Goal: Transaction & Acquisition: Purchase product/service

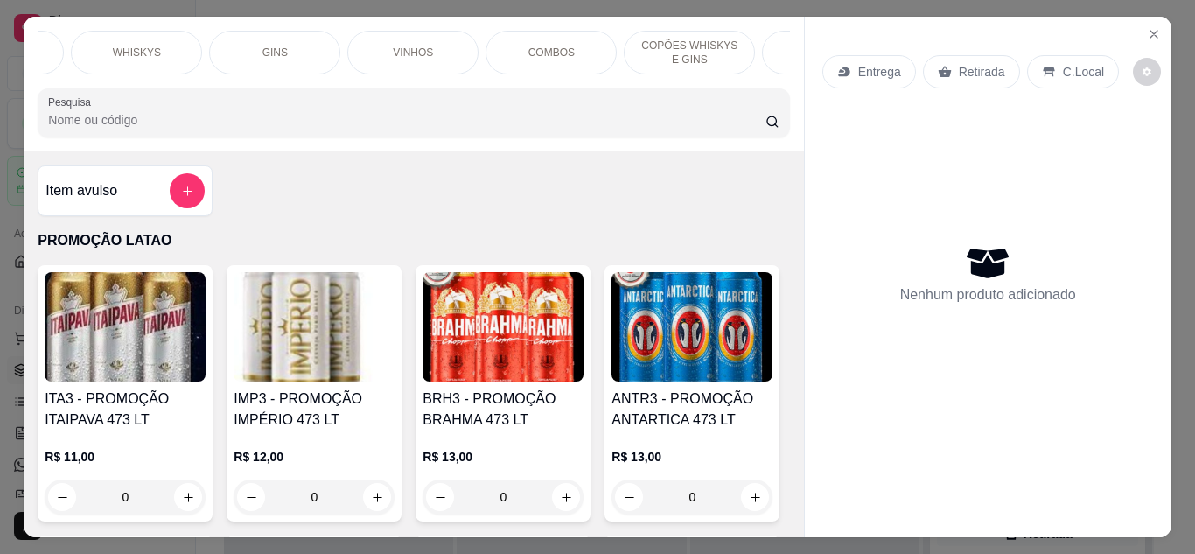
scroll to position [0, 1315]
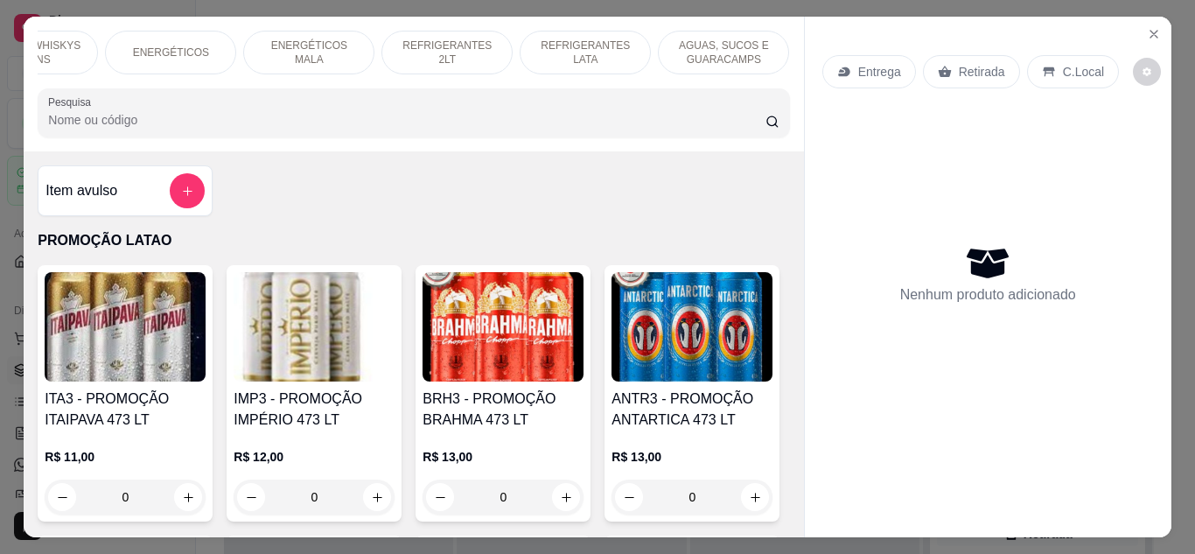
click at [435, 32] on div "REFRIGERANTES 2LT" at bounding box center [446, 53] width 131 height 44
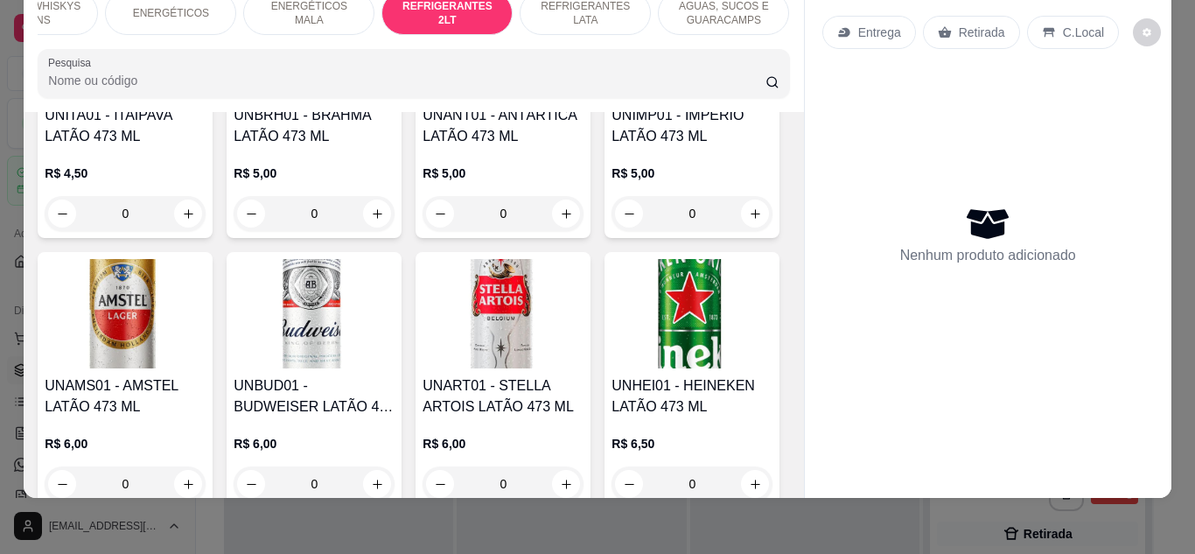
scroll to position [11054, 0]
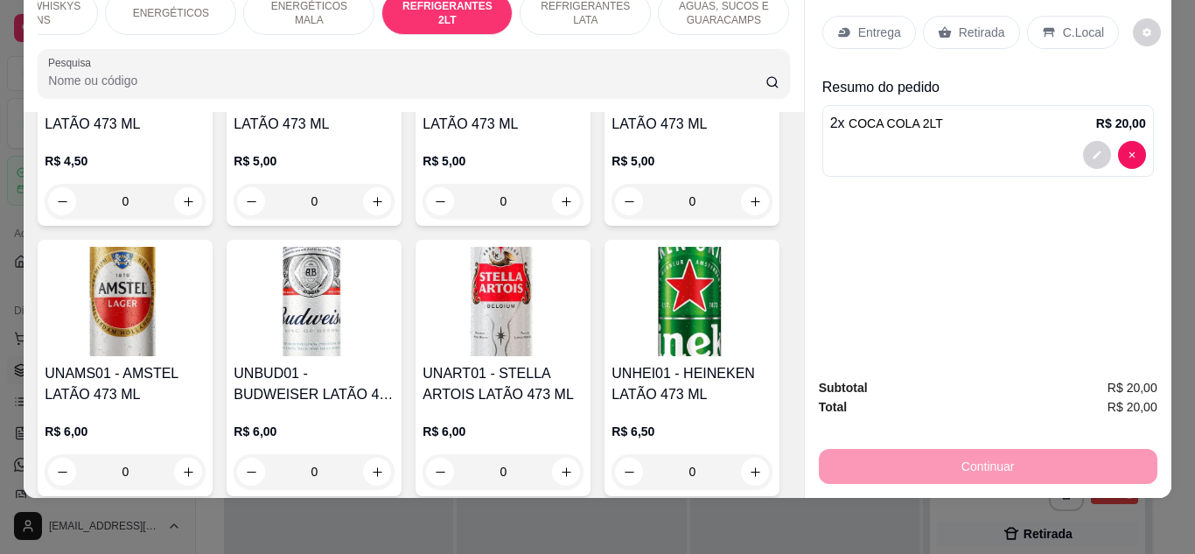
type input "2"
click at [959, 26] on p "Retirada" at bounding box center [982, 32] width 46 height 17
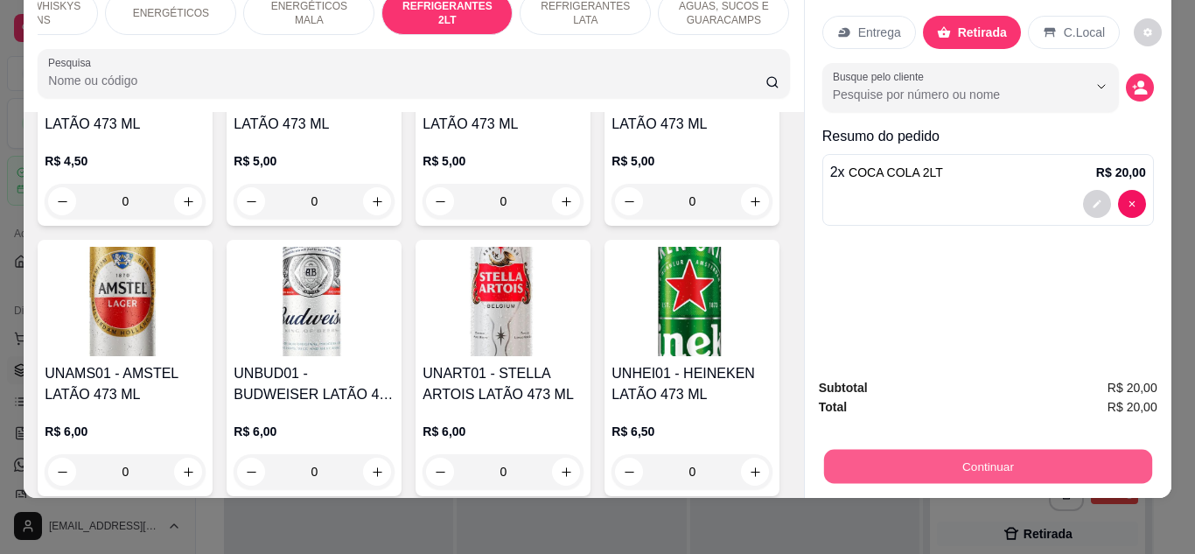
click at [930, 444] on div "Continuar" at bounding box center [988, 463] width 339 height 39
click at [894, 455] on button "Continuar" at bounding box center [987, 467] width 328 height 34
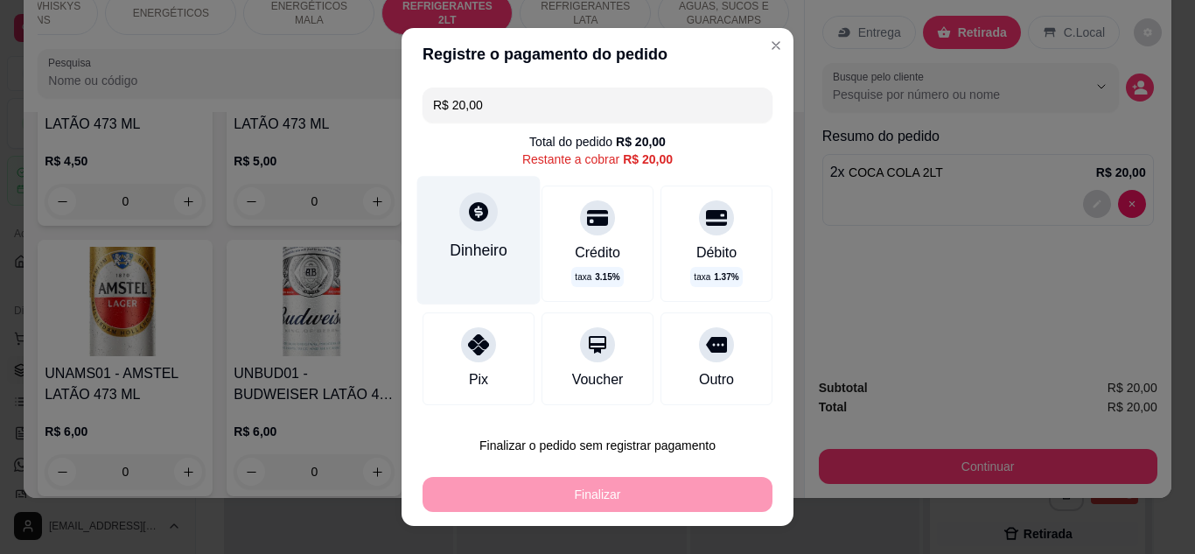
click at [450, 259] on div "Dinheiro" at bounding box center [479, 250] width 58 height 23
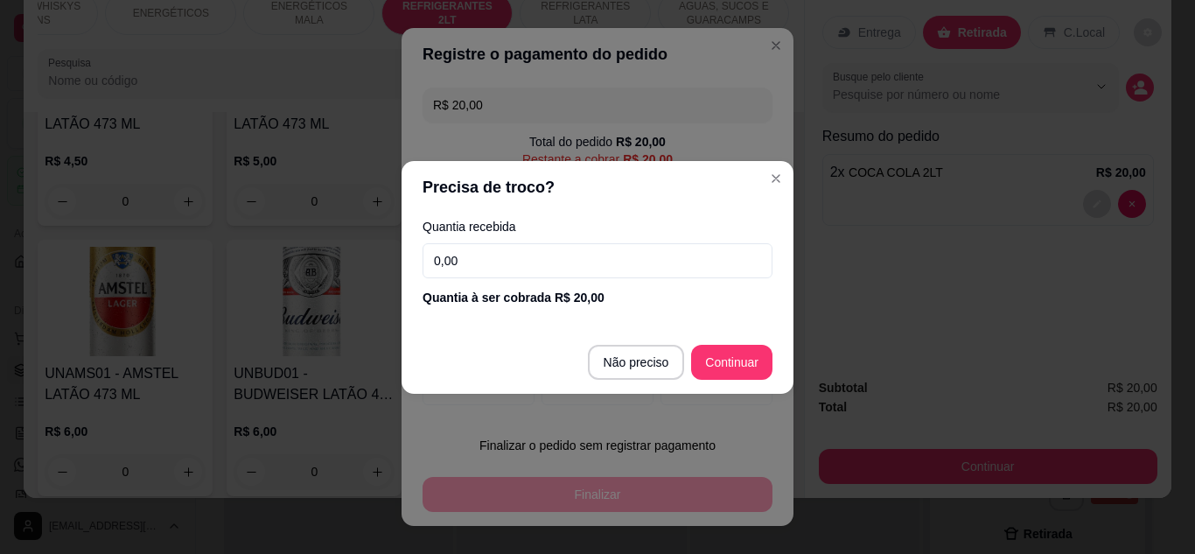
click at [520, 271] on input "0,00" at bounding box center [598, 260] width 350 height 35
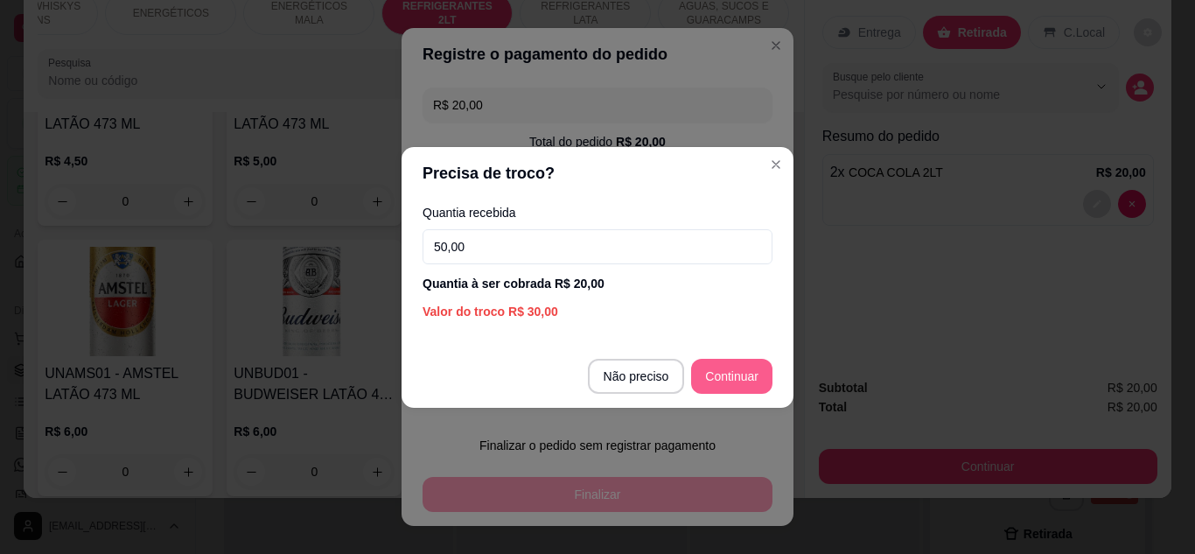
type input "50,00"
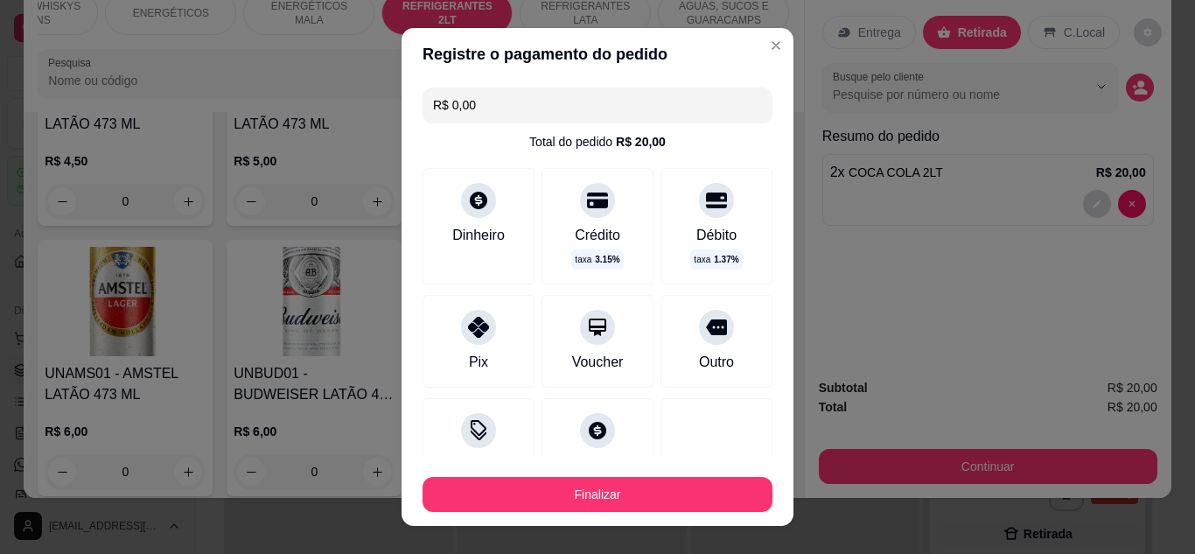
type input "R$ 0,00"
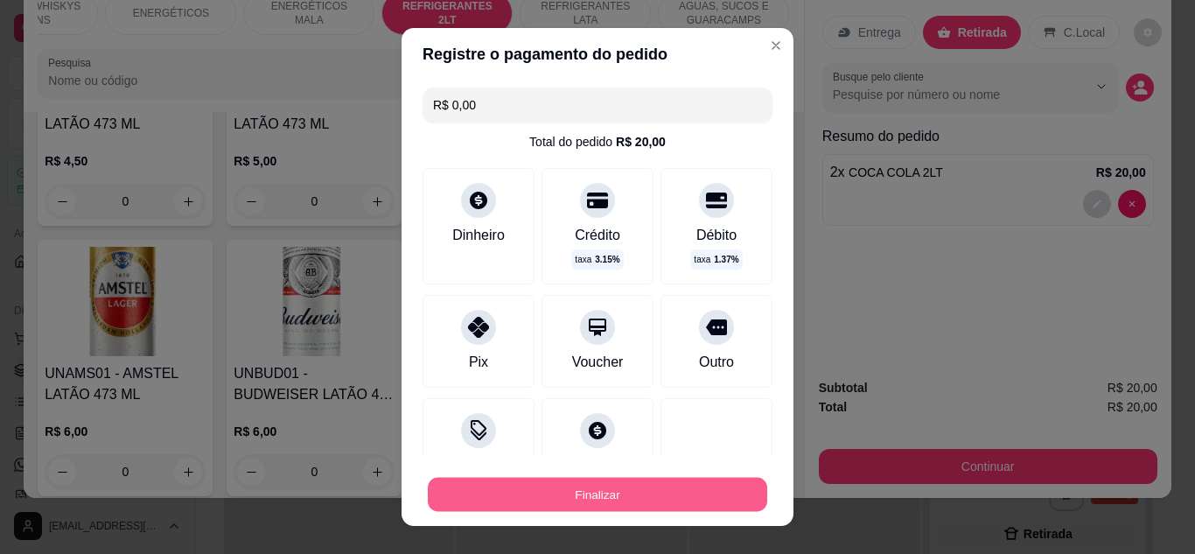
click at [606, 493] on button "Finalizar" at bounding box center [597, 495] width 339 height 34
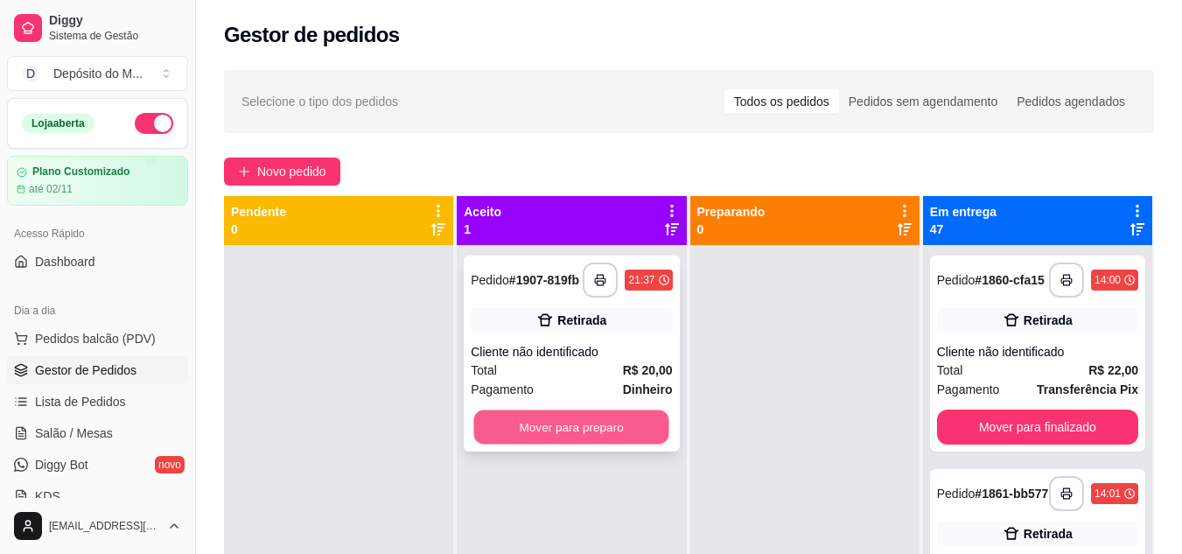
click at [551, 424] on button "Mover para preparo" at bounding box center [571, 427] width 195 height 34
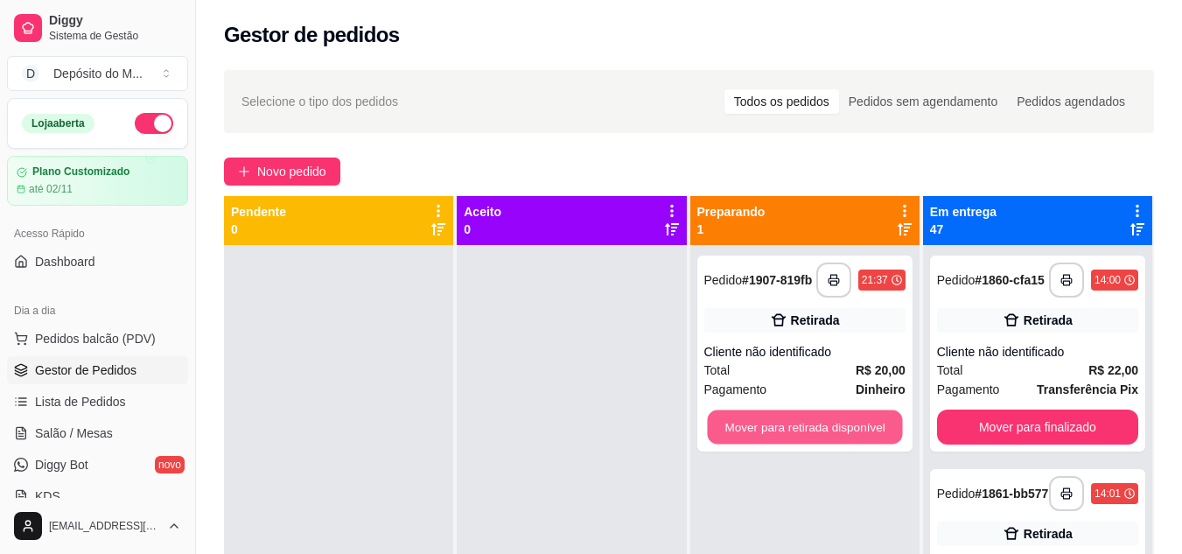
click at [830, 423] on button "Mover para retirada disponível" at bounding box center [804, 427] width 195 height 34
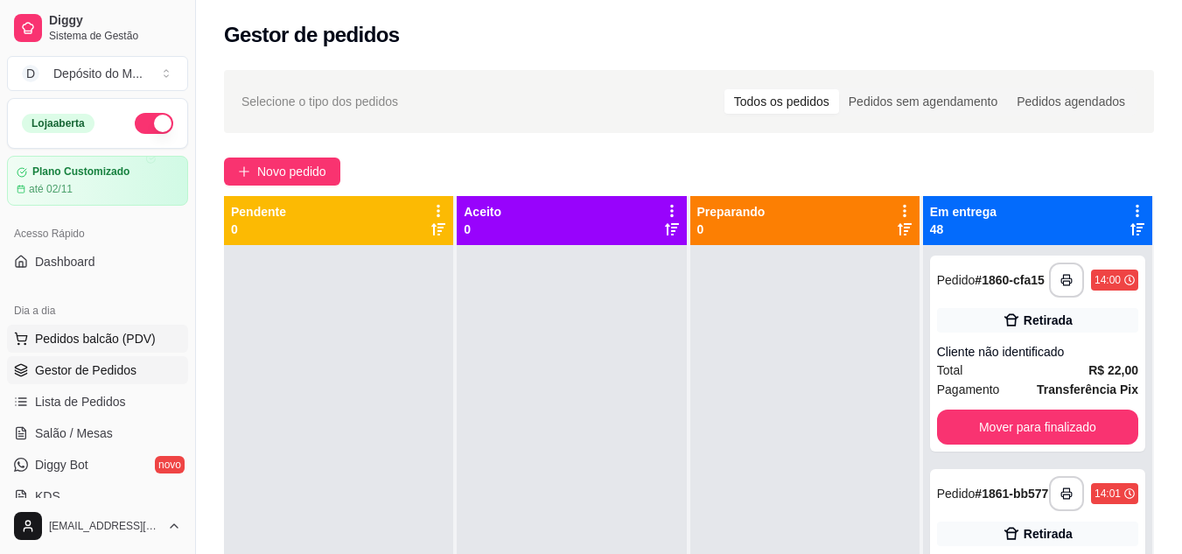
click at [125, 344] on span "Pedidos balcão (PDV)" at bounding box center [95, 338] width 121 height 17
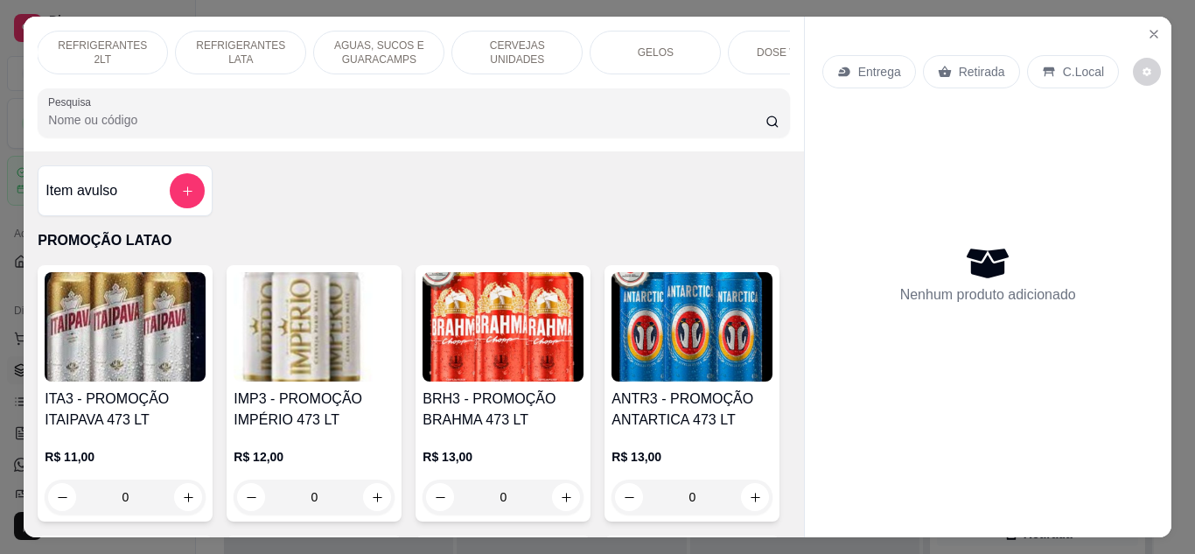
scroll to position [0, 1715]
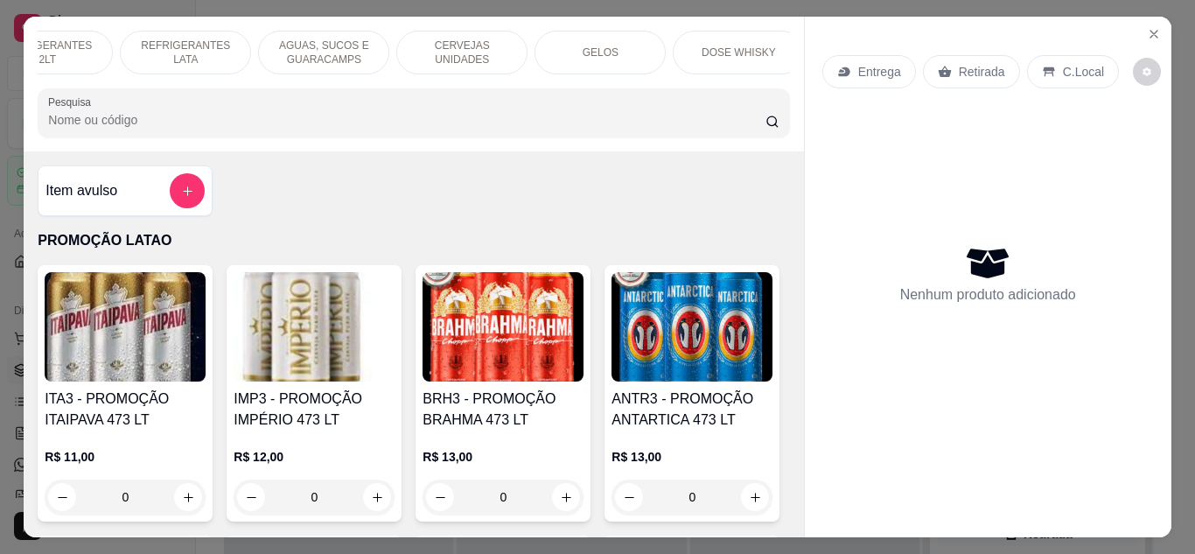
click at [596, 45] on p "GELOS" at bounding box center [601, 52] width 36 height 14
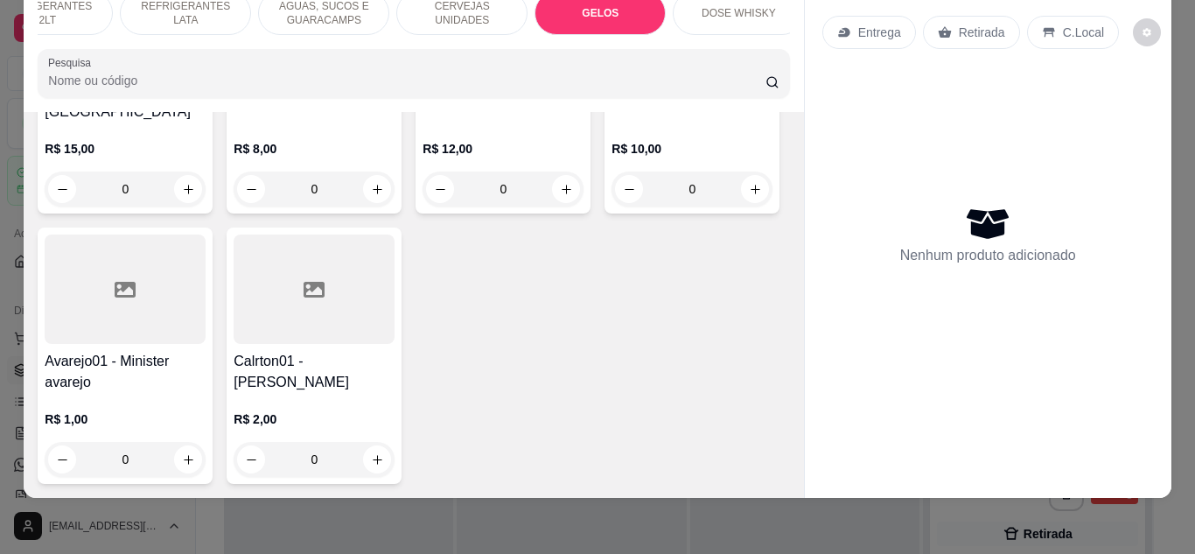
scroll to position [15746, 0]
type input "0"
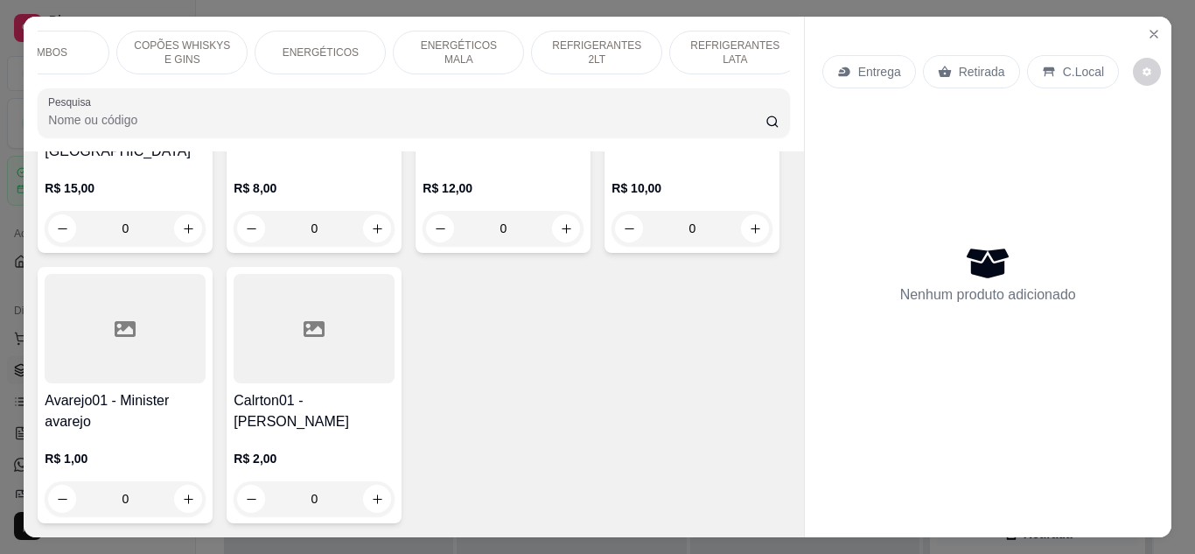
scroll to position [0, 1161]
click at [443, 43] on p "ENERGÉTICOS MALA" at bounding box center [462, 52] width 101 height 28
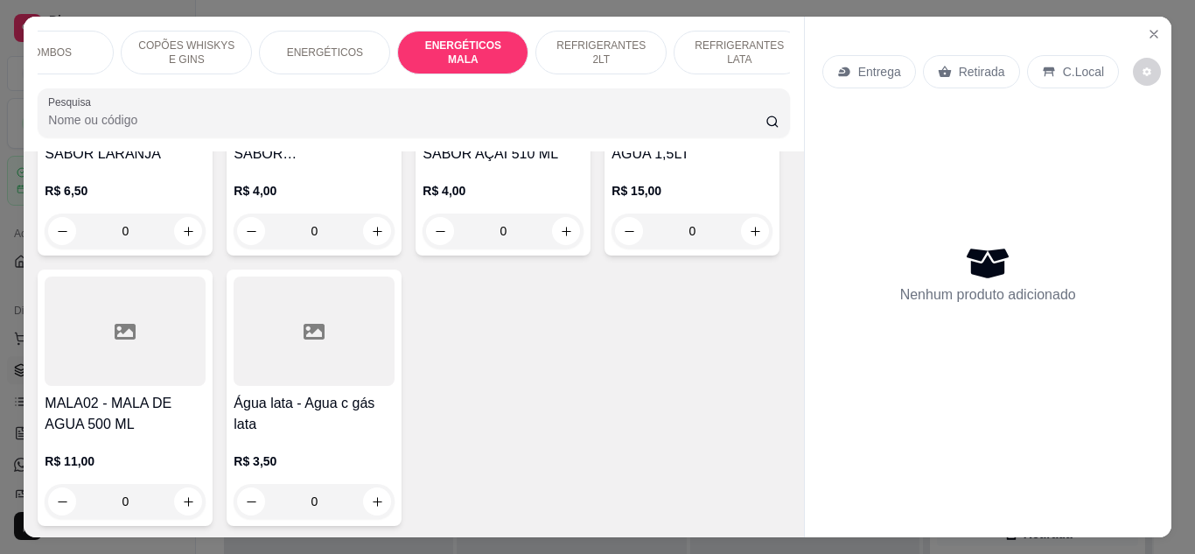
scroll to position [0, 2283]
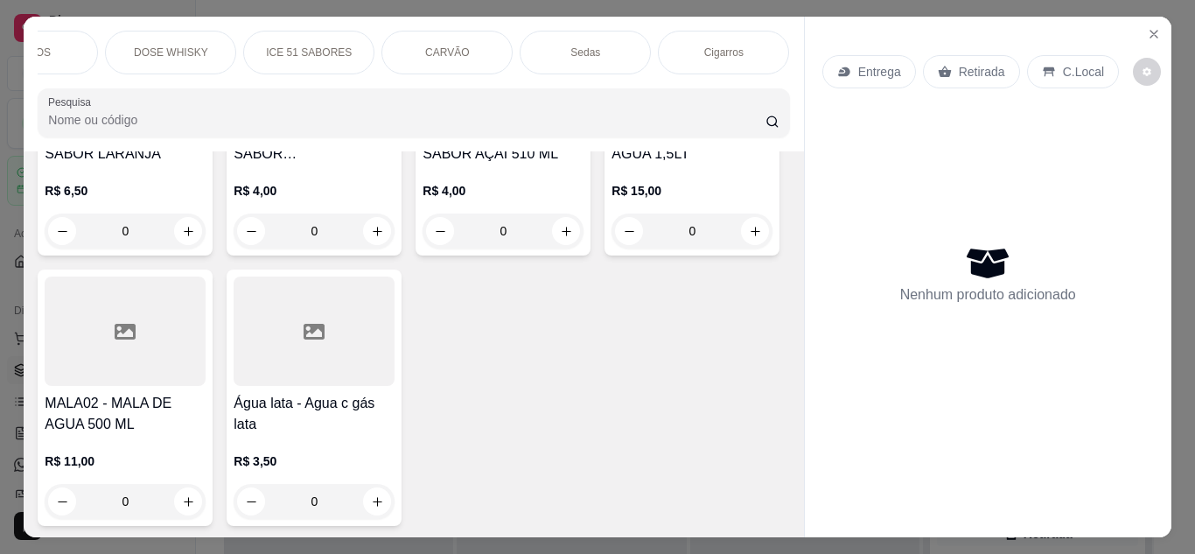
click at [717, 45] on p "Cigarros" at bounding box center [723, 52] width 39 height 14
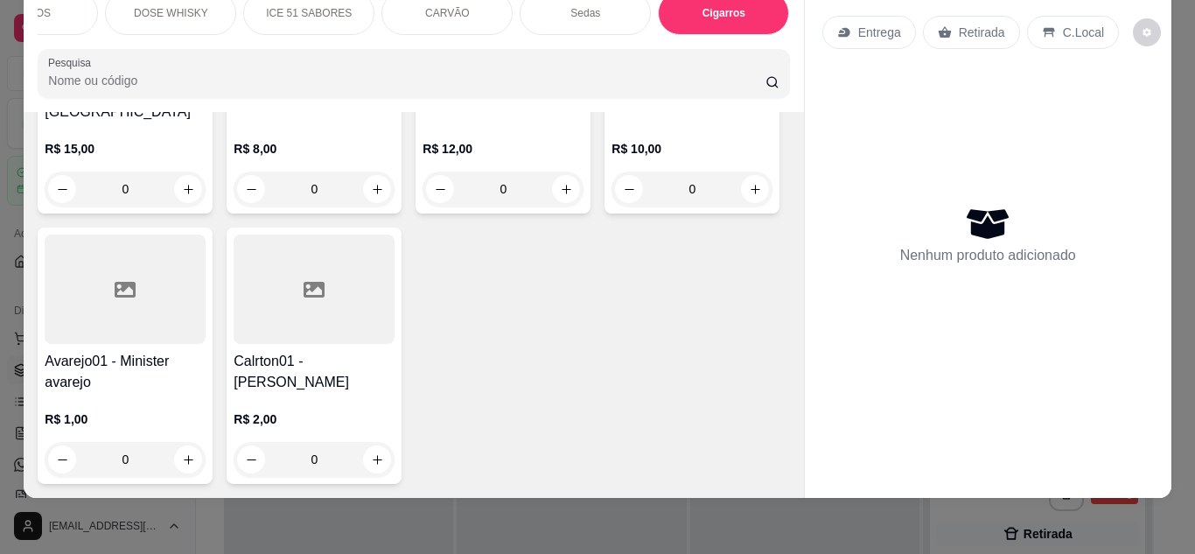
scroll to position [0, 0]
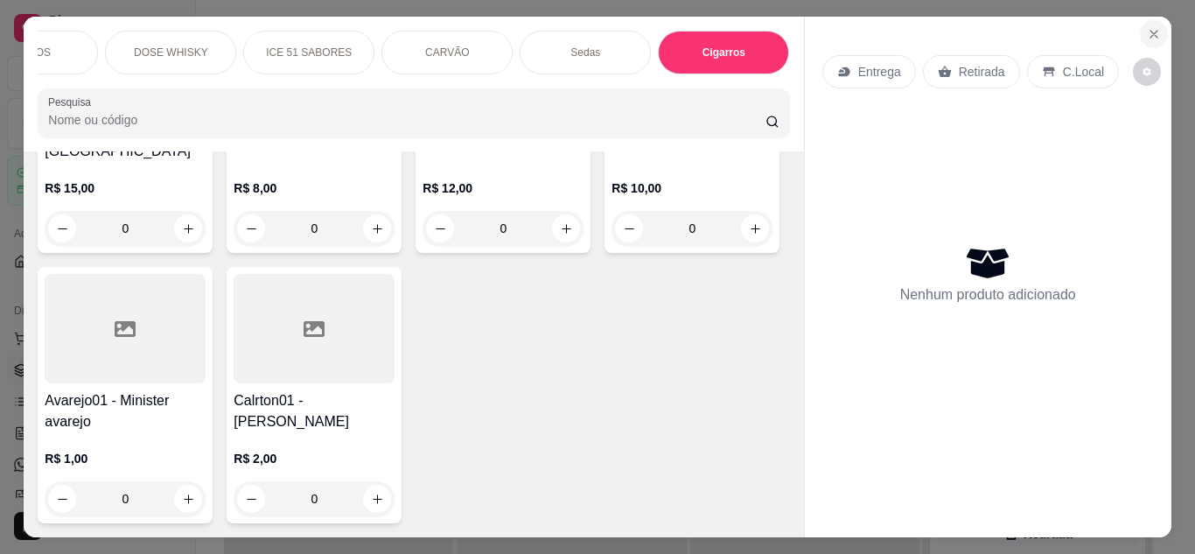
click at [1147, 27] on icon "Close" at bounding box center [1154, 34] width 14 height 14
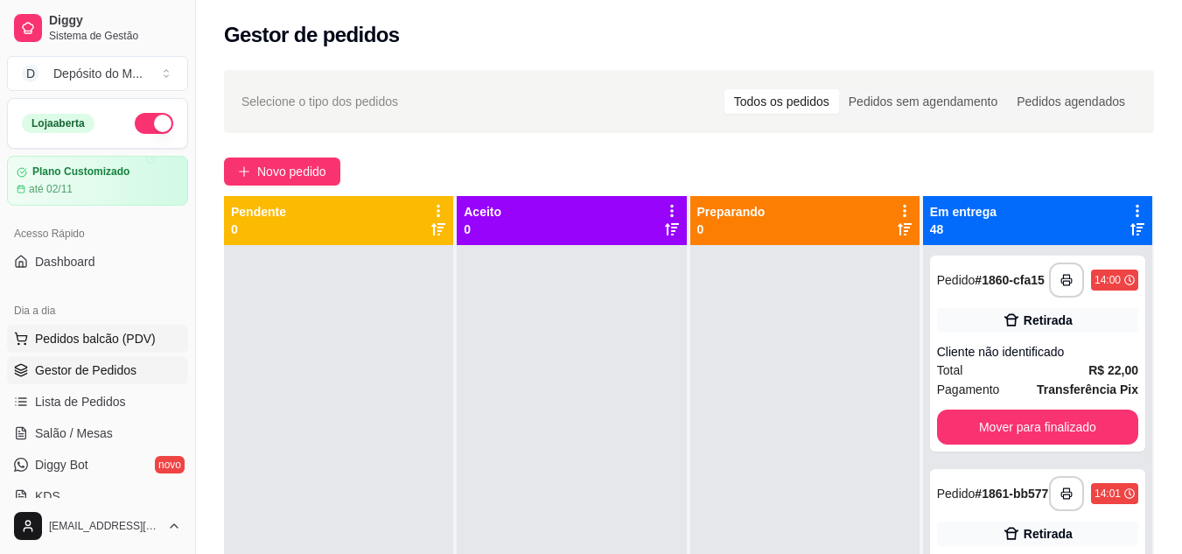
click at [125, 332] on span "Pedidos balcão (PDV)" at bounding box center [95, 338] width 121 height 17
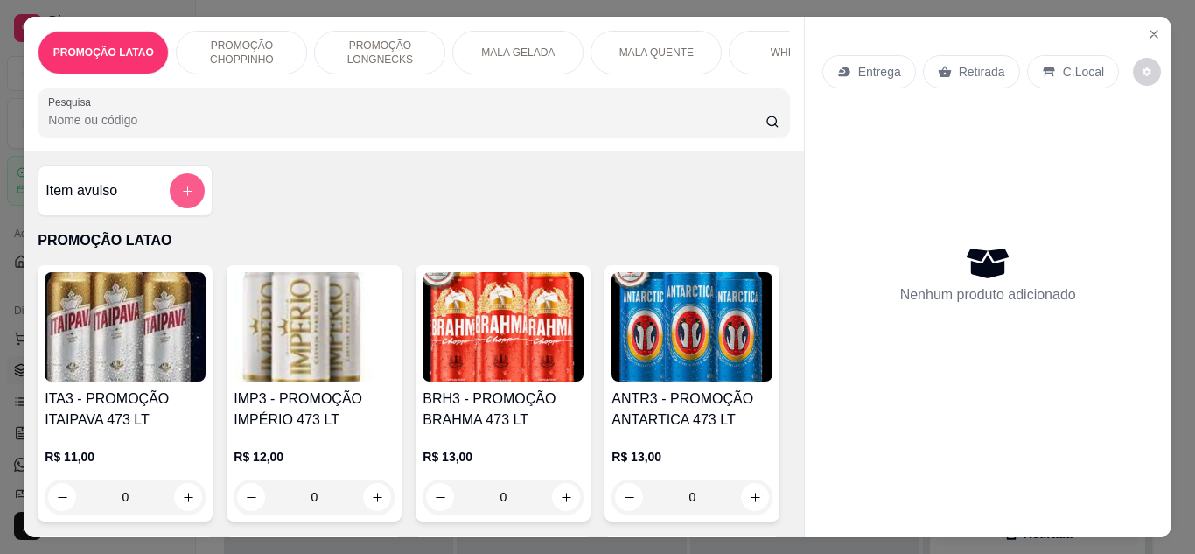
click at [186, 193] on icon "add-separate-item" at bounding box center [187, 191] width 13 height 13
click at [522, 207] on input "Nome do produto" at bounding box center [597, 215] width 329 height 17
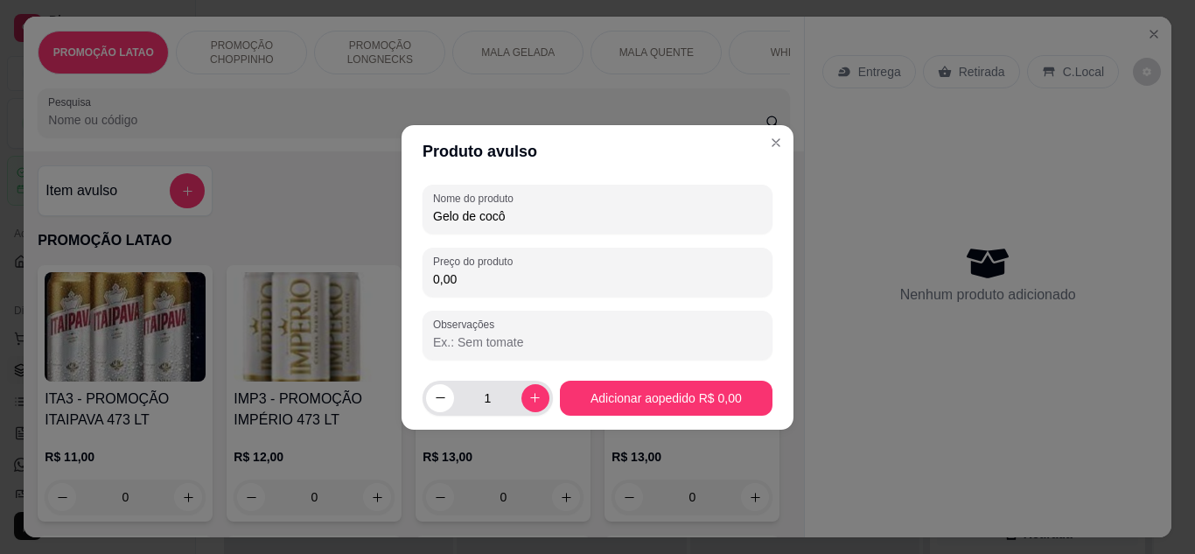
type input "Gelo de cocô"
click at [493, 402] on input "1" at bounding box center [487, 398] width 67 height 35
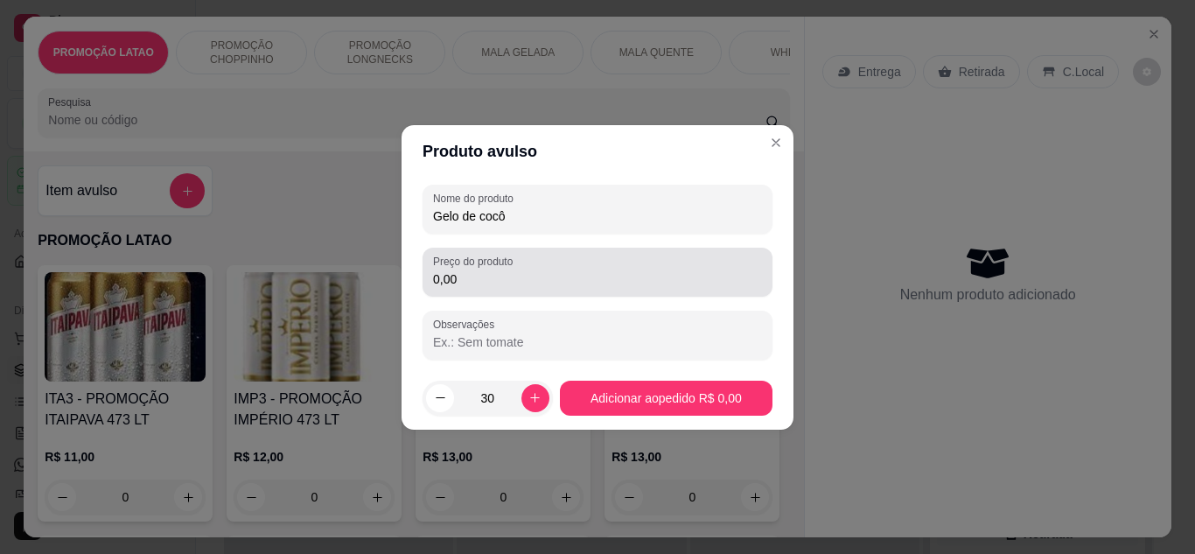
type input "30"
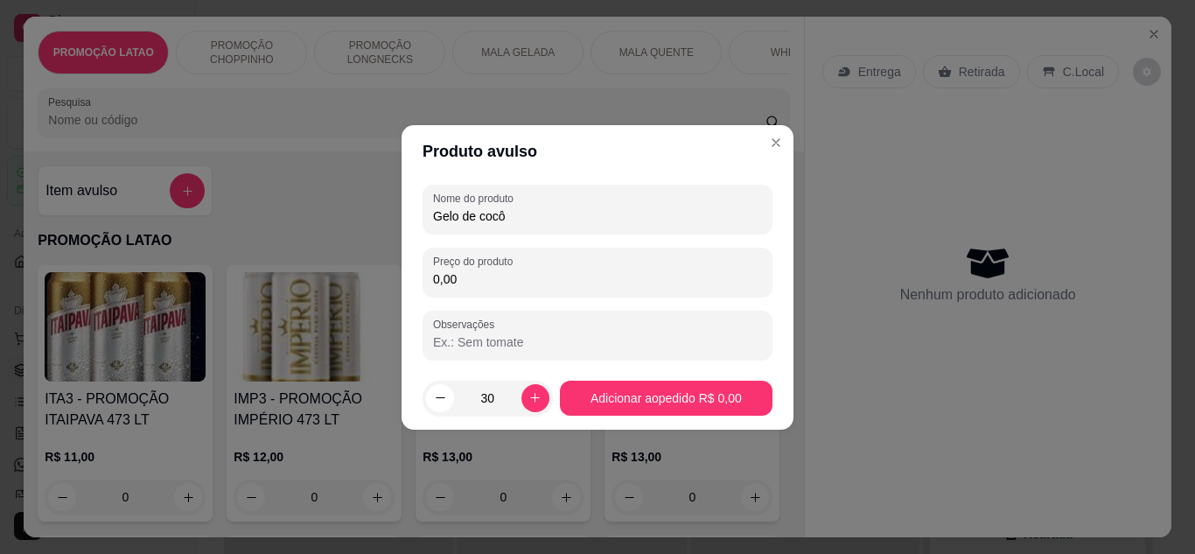
click at [542, 273] on input "0,00" at bounding box center [597, 278] width 329 height 17
type input "45,00"
click at [434, 402] on icon "decrease-product-quantity" at bounding box center [440, 397] width 13 height 13
click at [441, 398] on icon "decrease-product-quantity" at bounding box center [440, 397] width 9 height 1
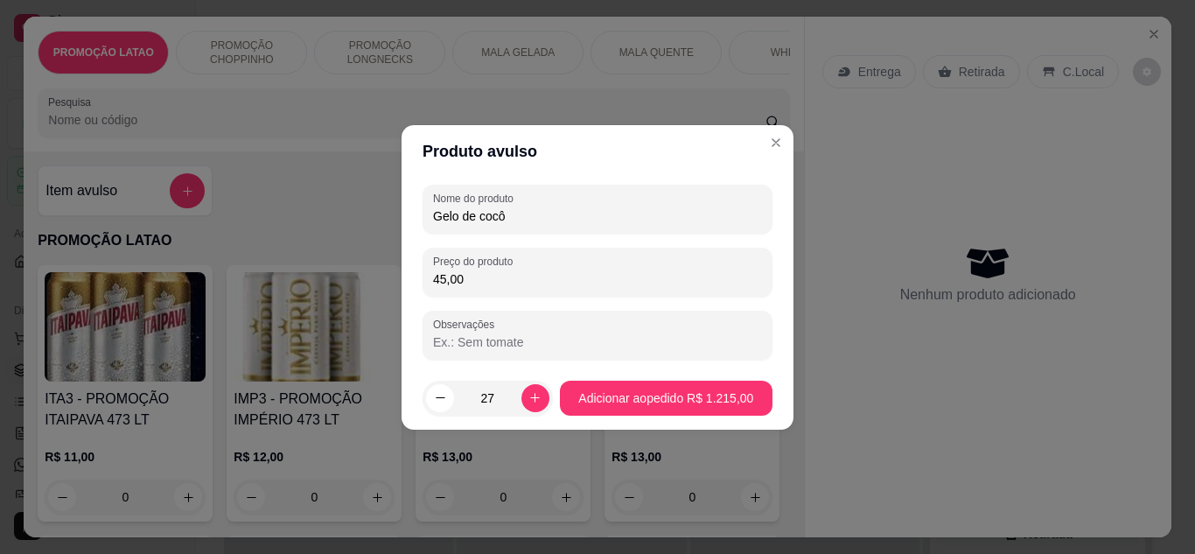
click at [493, 396] on input "27" at bounding box center [487, 398] width 67 height 35
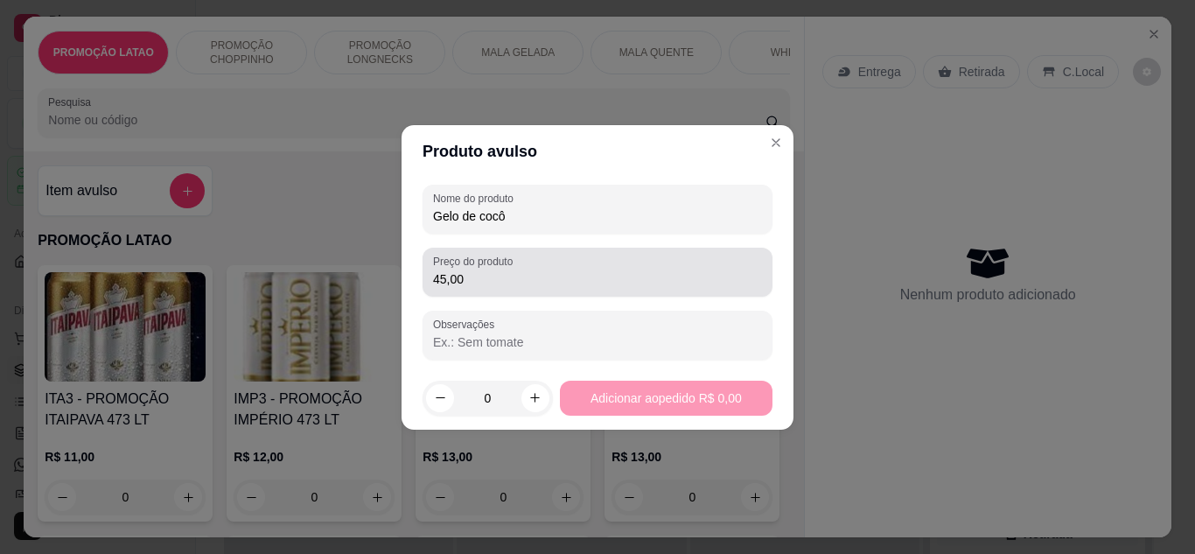
type input "0"
click at [492, 291] on div "Preço do produto 45,00" at bounding box center [598, 272] width 350 height 49
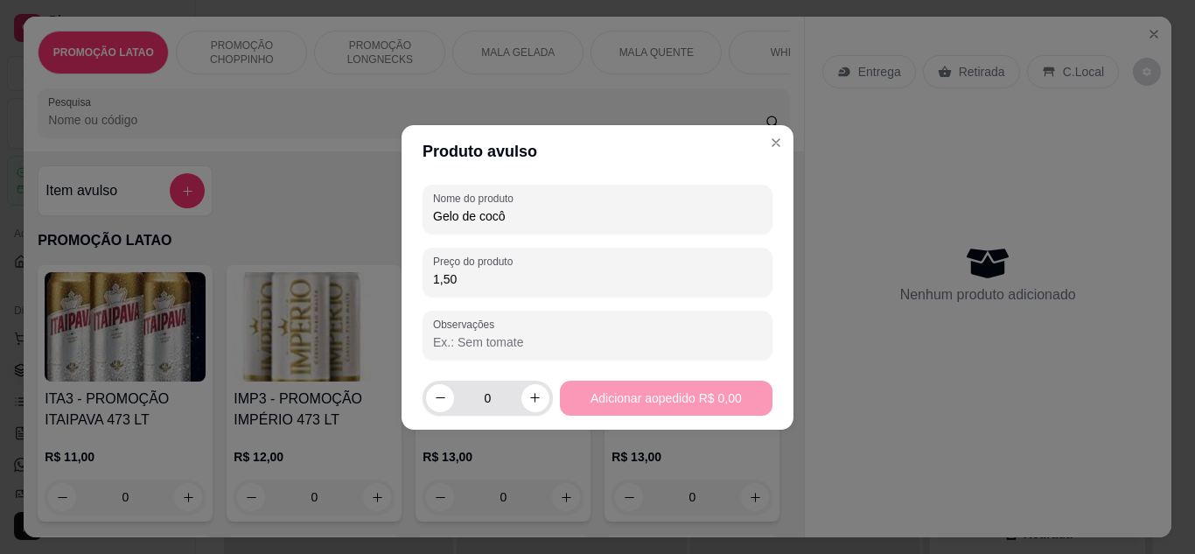
type input "1,50"
click at [493, 400] on input "0" at bounding box center [487, 398] width 67 height 35
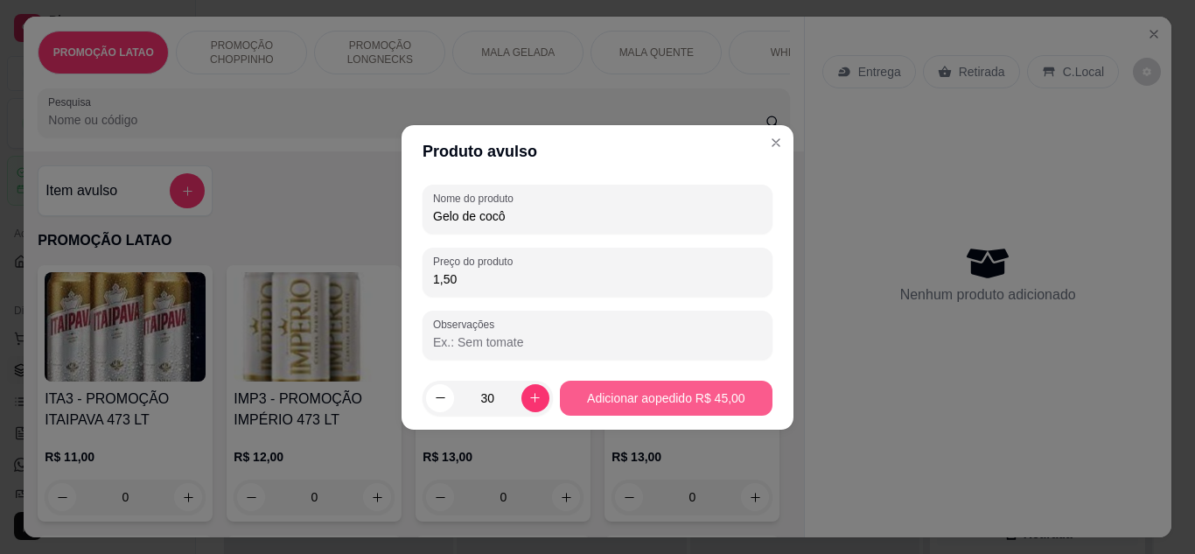
type input "30"
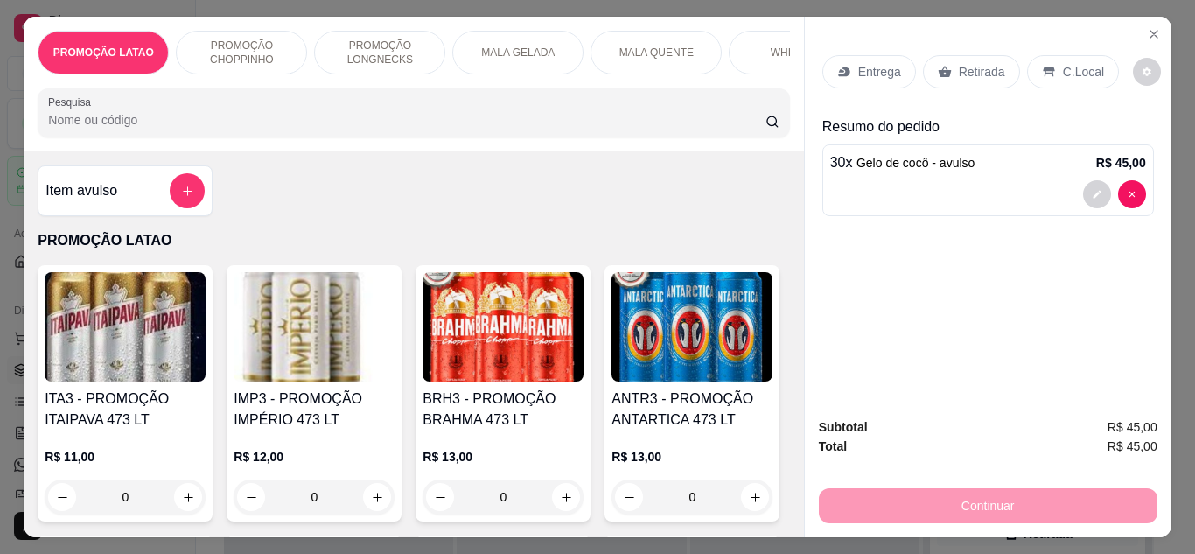
click at [970, 67] on p "Retirada" at bounding box center [982, 71] width 46 height 17
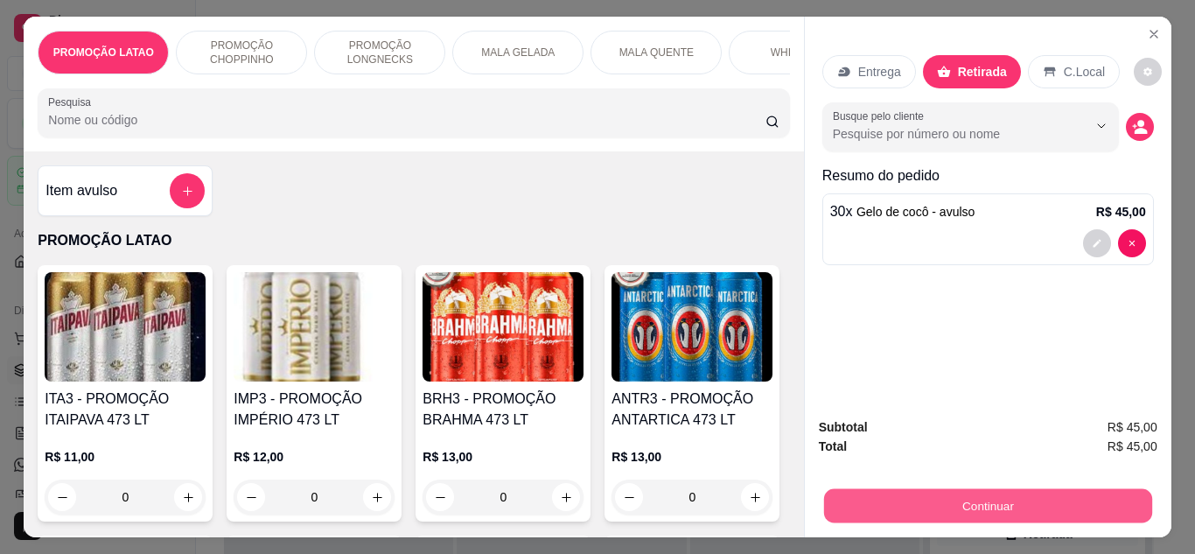
click at [1036, 505] on button "Continuar" at bounding box center [987, 506] width 328 height 34
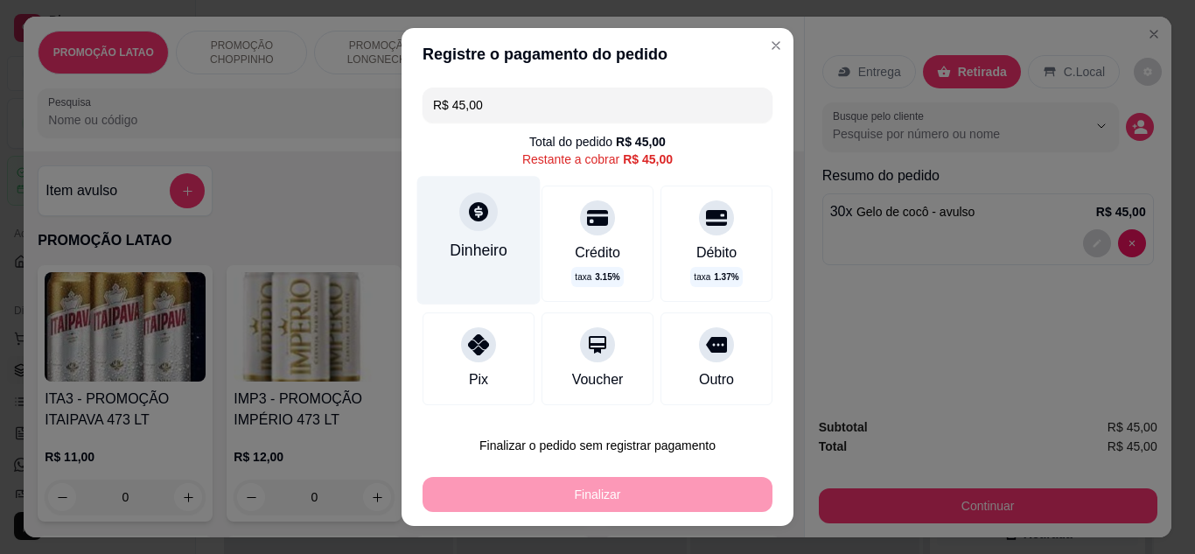
click at [485, 276] on div "Dinheiro" at bounding box center [478, 240] width 123 height 128
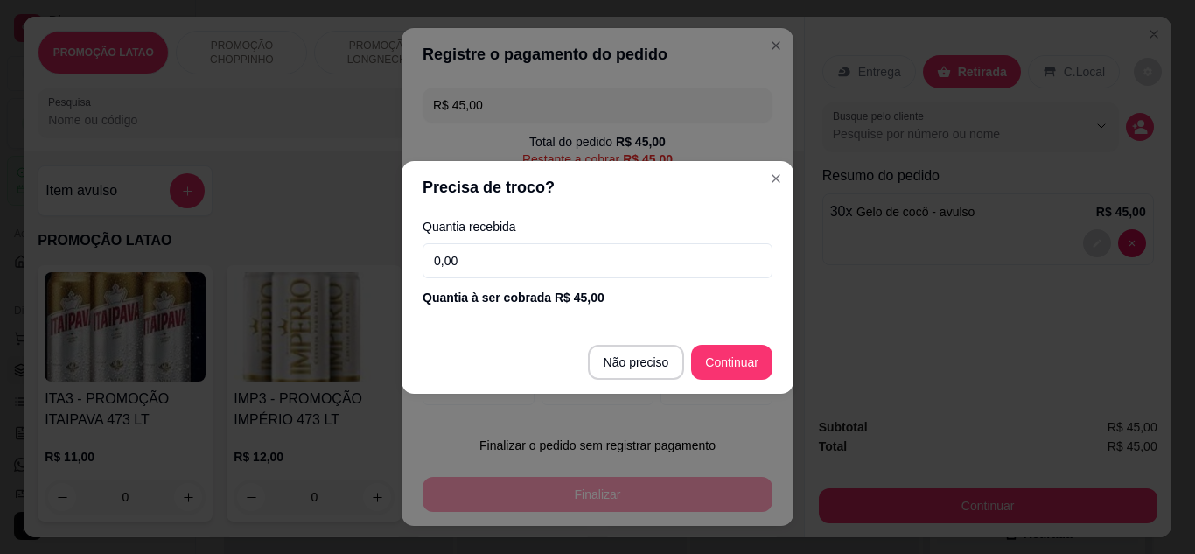
click at [531, 265] on input "0,00" at bounding box center [598, 260] width 350 height 35
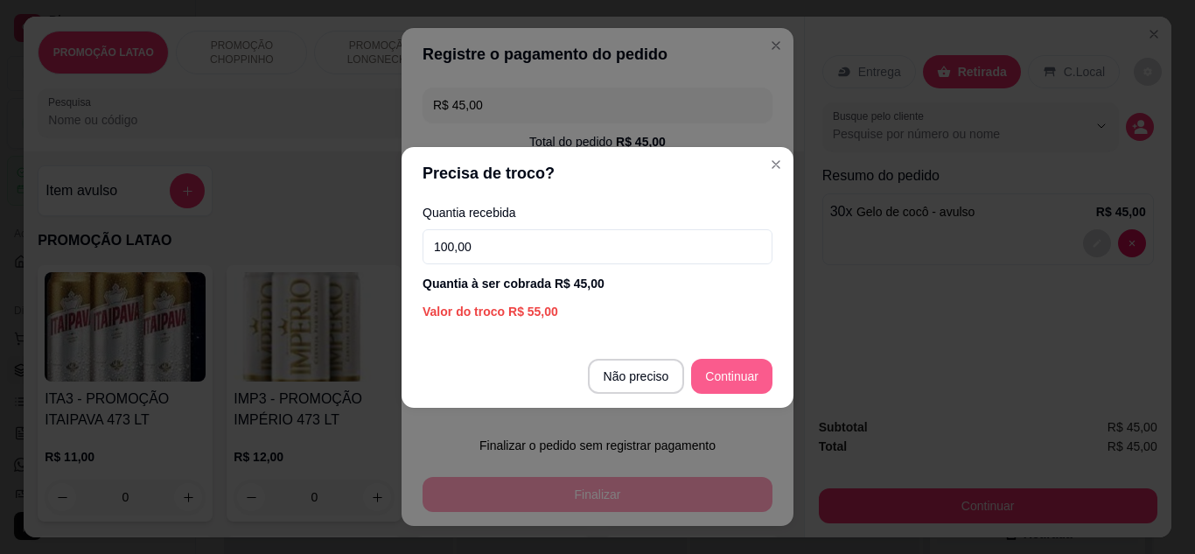
type input "100,00"
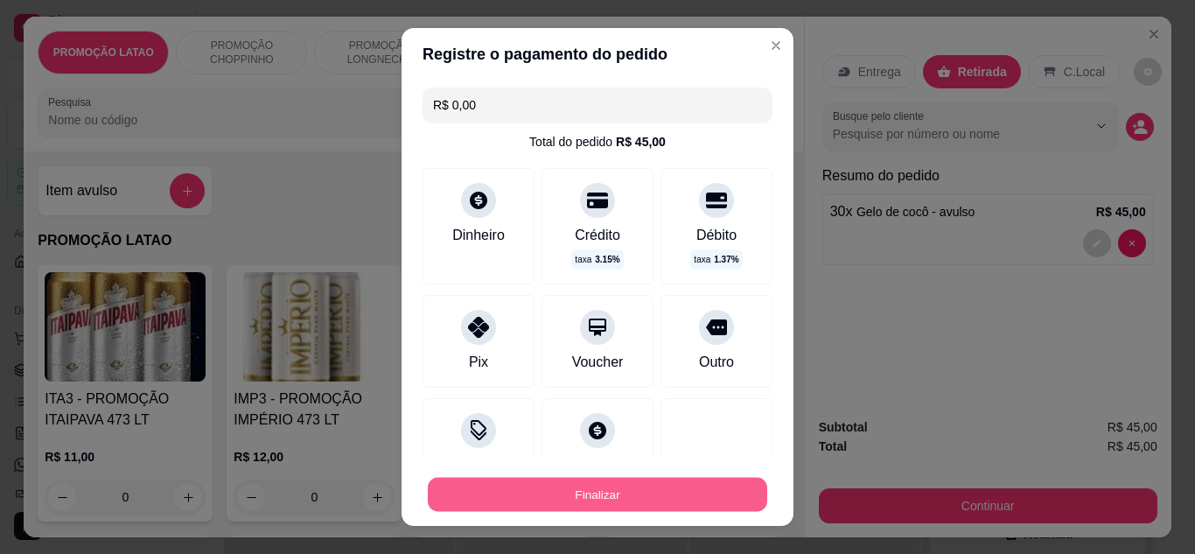
click at [647, 486] on button "Finalizar" at bounding box center [597, 495] width 339 height 34
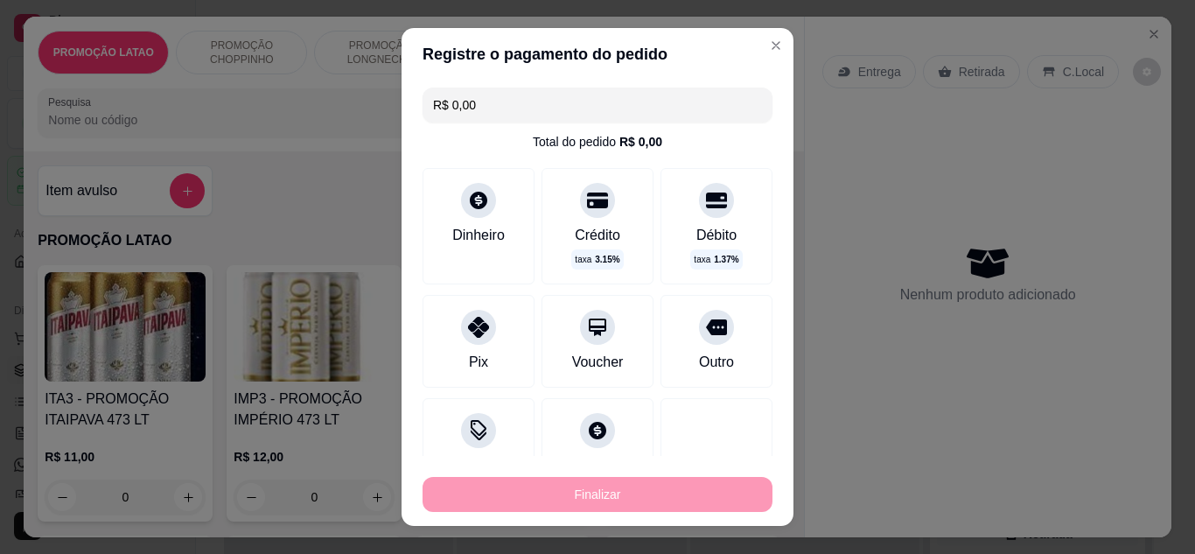
type input "-R$ 45,00"
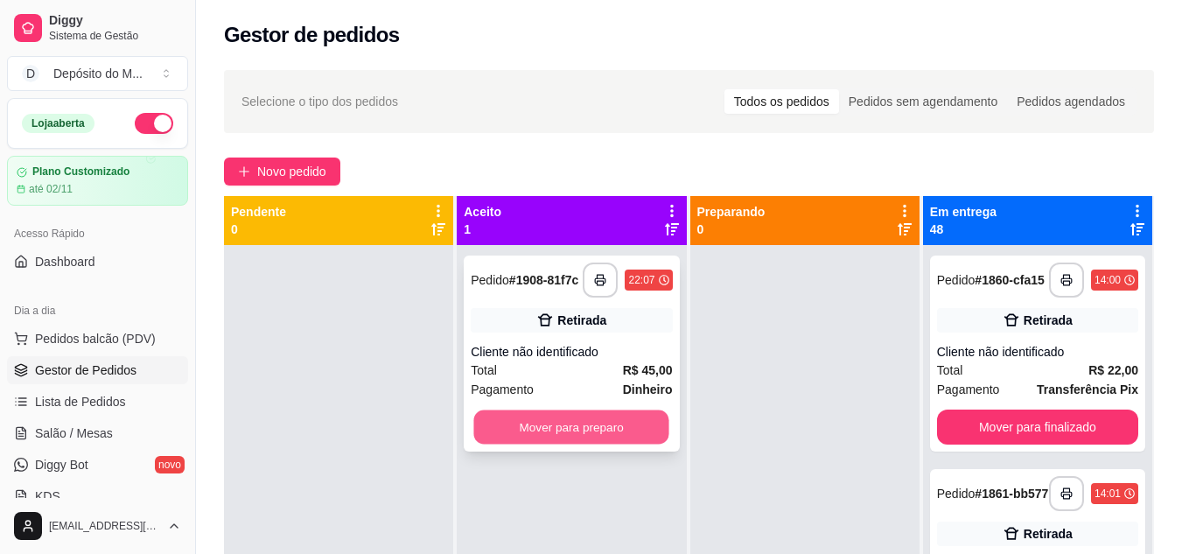
click at [588, 423] on button "Mover para preparo" at bounding box center [571, 427] width 195 height 34
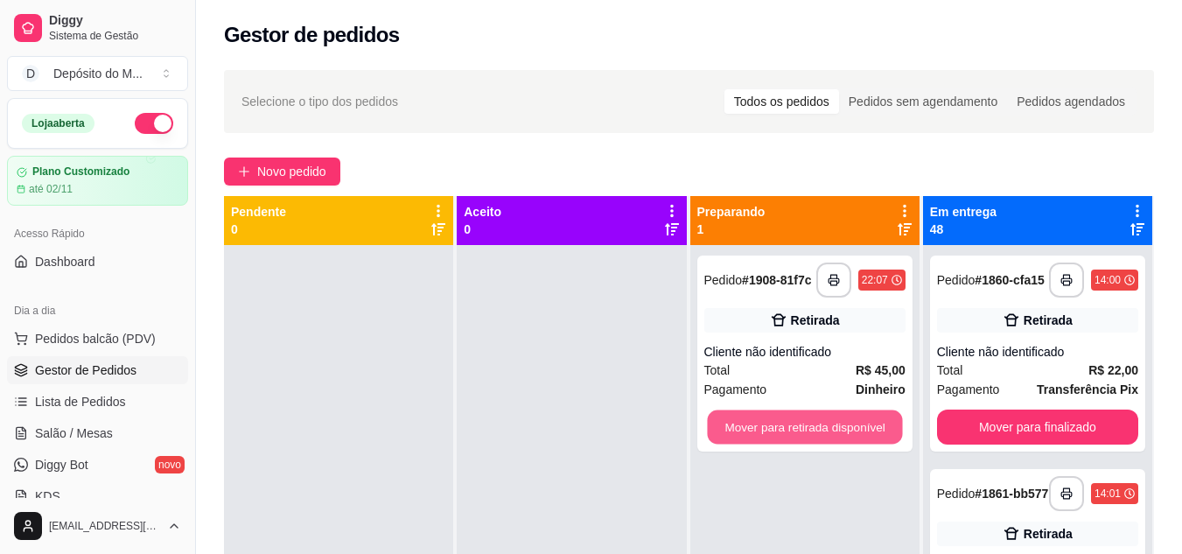
click at [781, 422] on button "Mover para retirada disponível" at bounding box center [804, 427] width 195 height 34
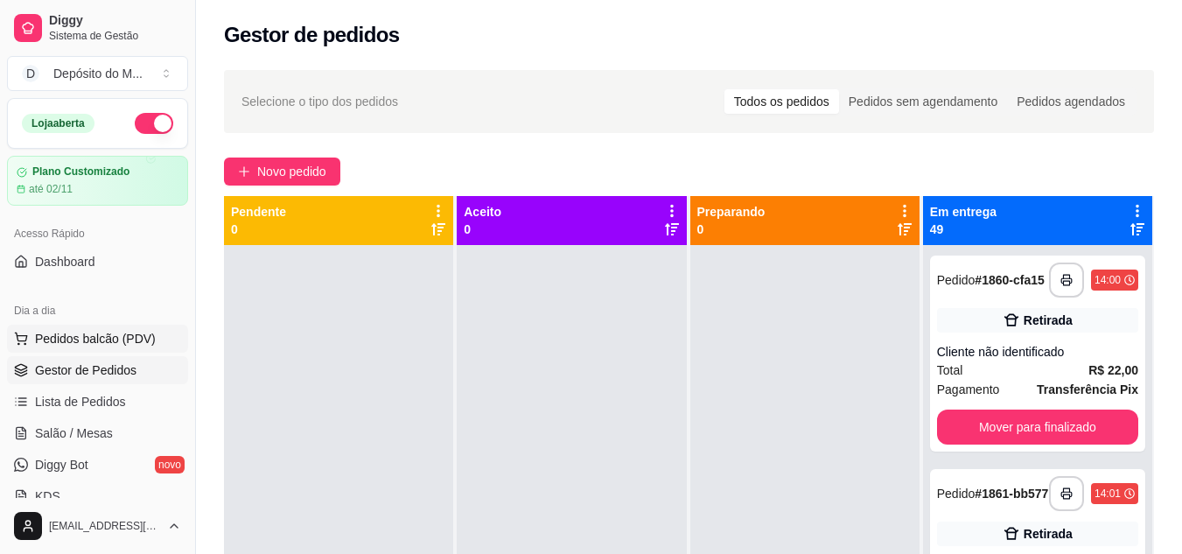
click at [75, 339] on span "Pedidos balcão (PDV)" at bounding box center [95, 338] width 121 height 17
